Goal: Navigation & Orientation: Find specific page/section

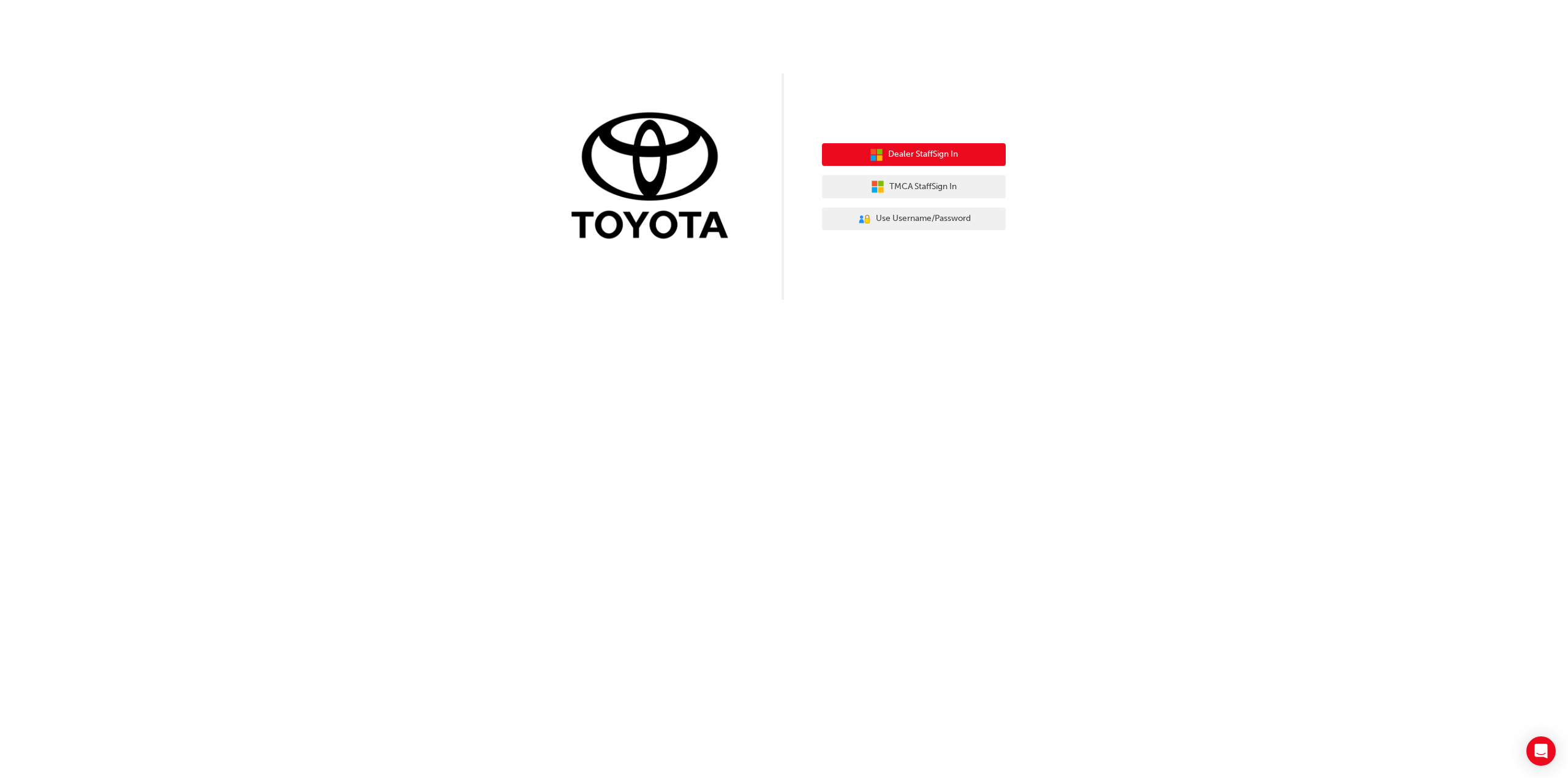
click at [942, 156] on span "Dealer Staff Sign In" at bounding box center [923, 154] width 70 height 14
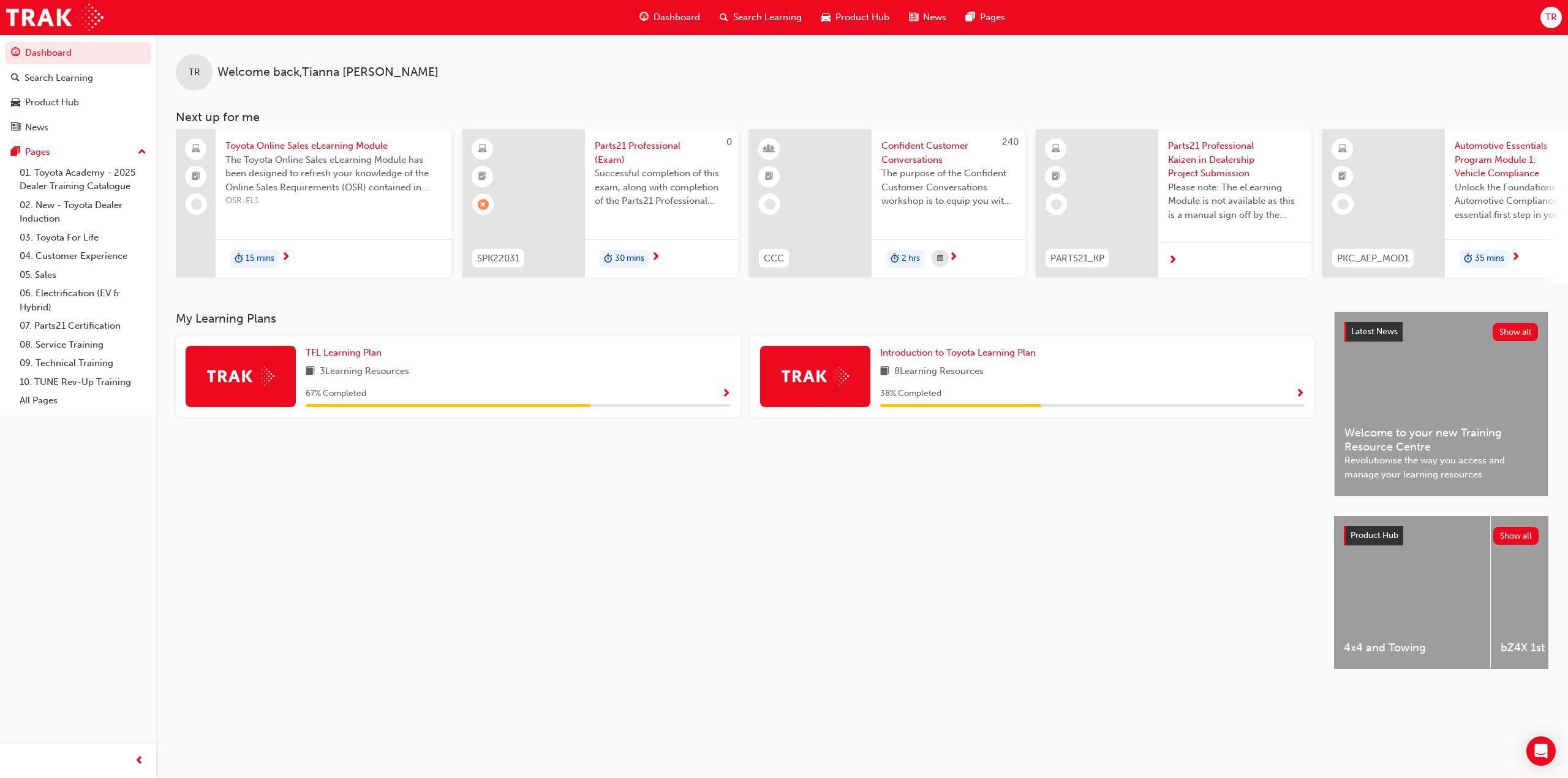
click at [523, 587] on div "My Learning Plans TFL Learning Plan 3 Learning Resources 67 % Completed Introdu…" at bounding box center [754, 501] width 1158 height 380
click at [1086, 524] on div "My Learning Plans TFL Learning Plan 3 Learning Resources 67 % Completed Introdu…" at bounding box center [754, 501] width 1158 height 380
